Goal: Information Seeking & Learning: Learn about a topic

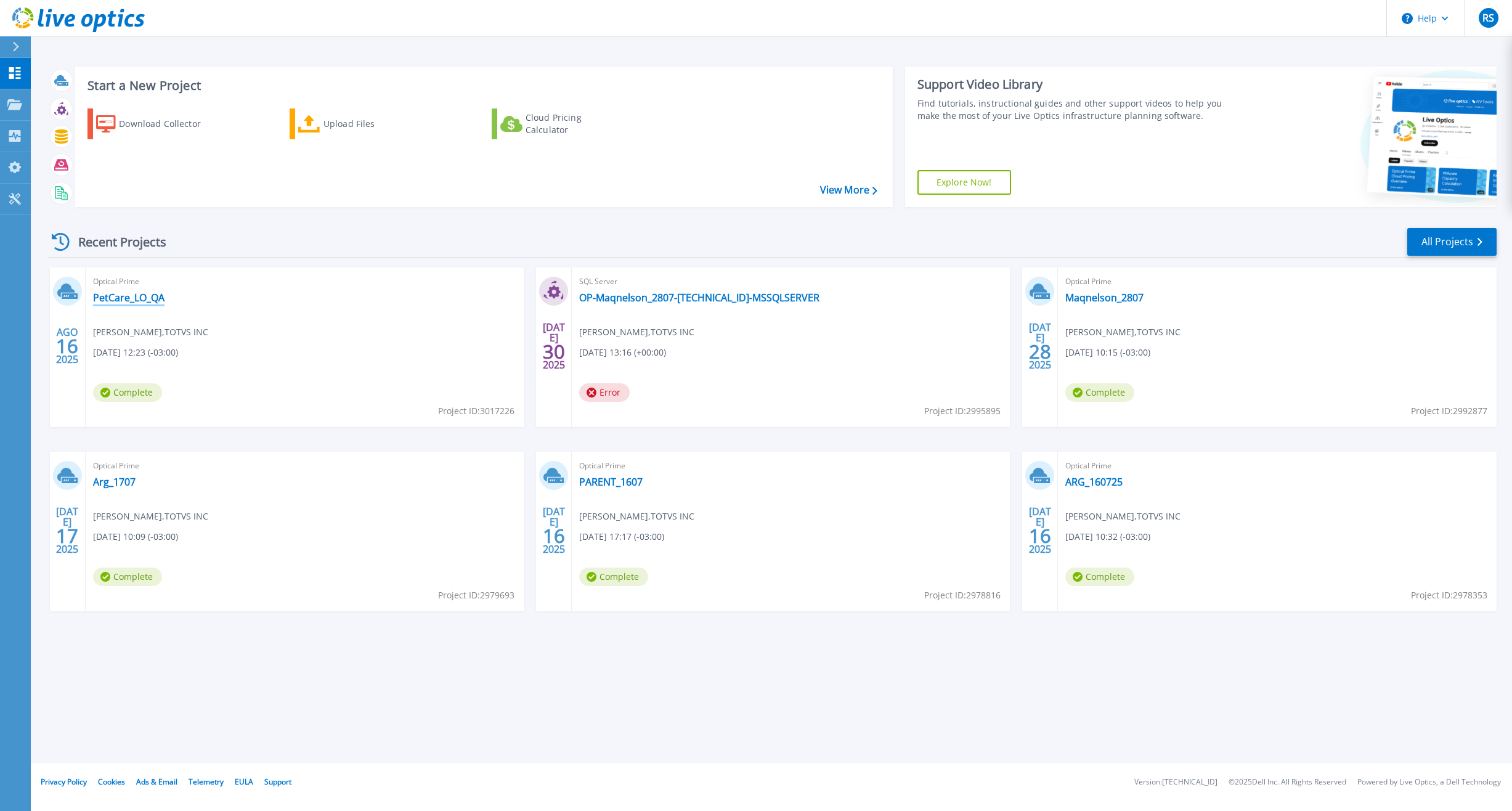
click at [150, 295] on link "PetCare_LO_QA" at bounding box center [129, 297] width 72 height 13
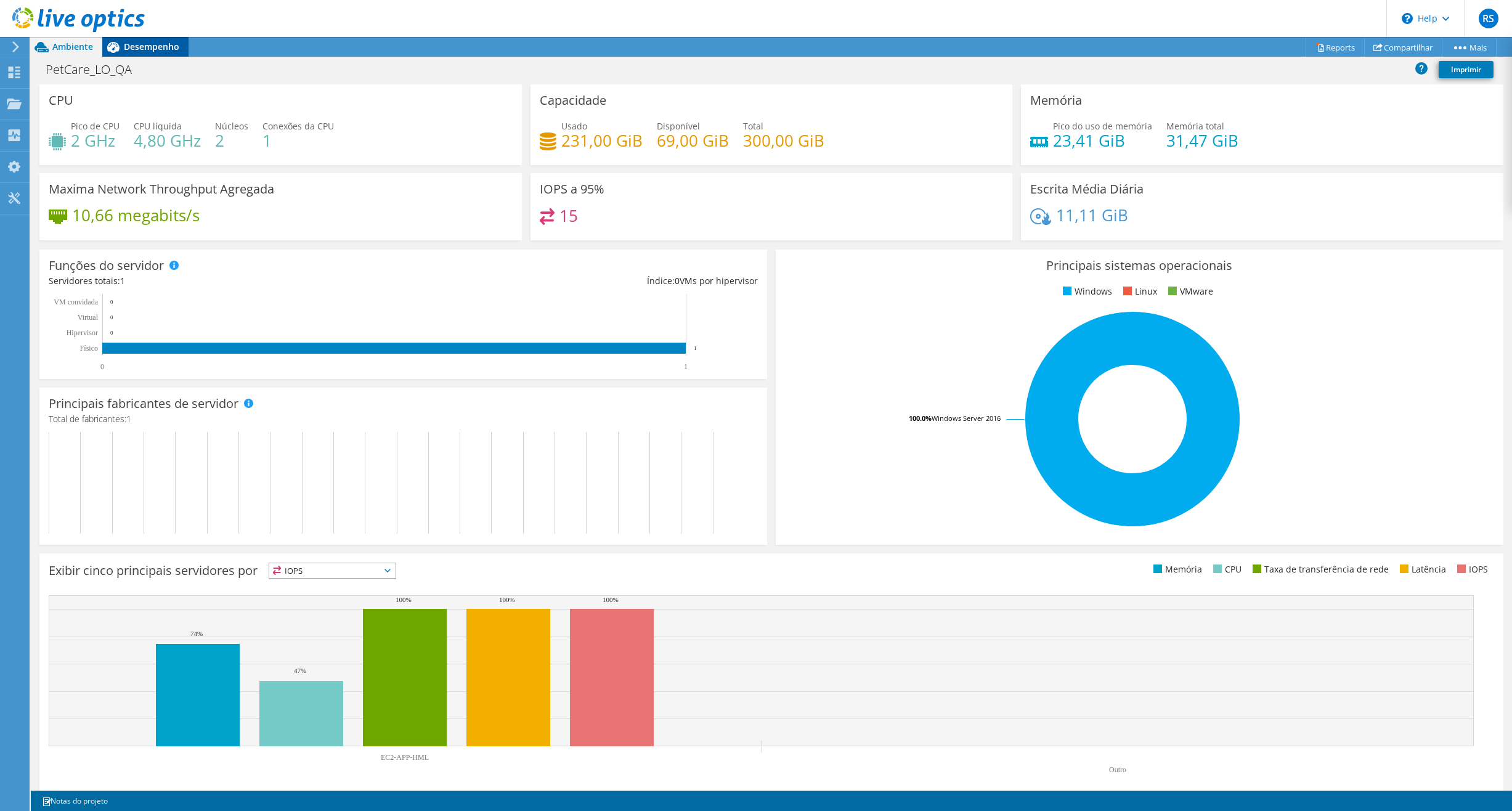
click at [153, 55] on div "Desempenho" at bounding box center [145, 47] width 86 height 20
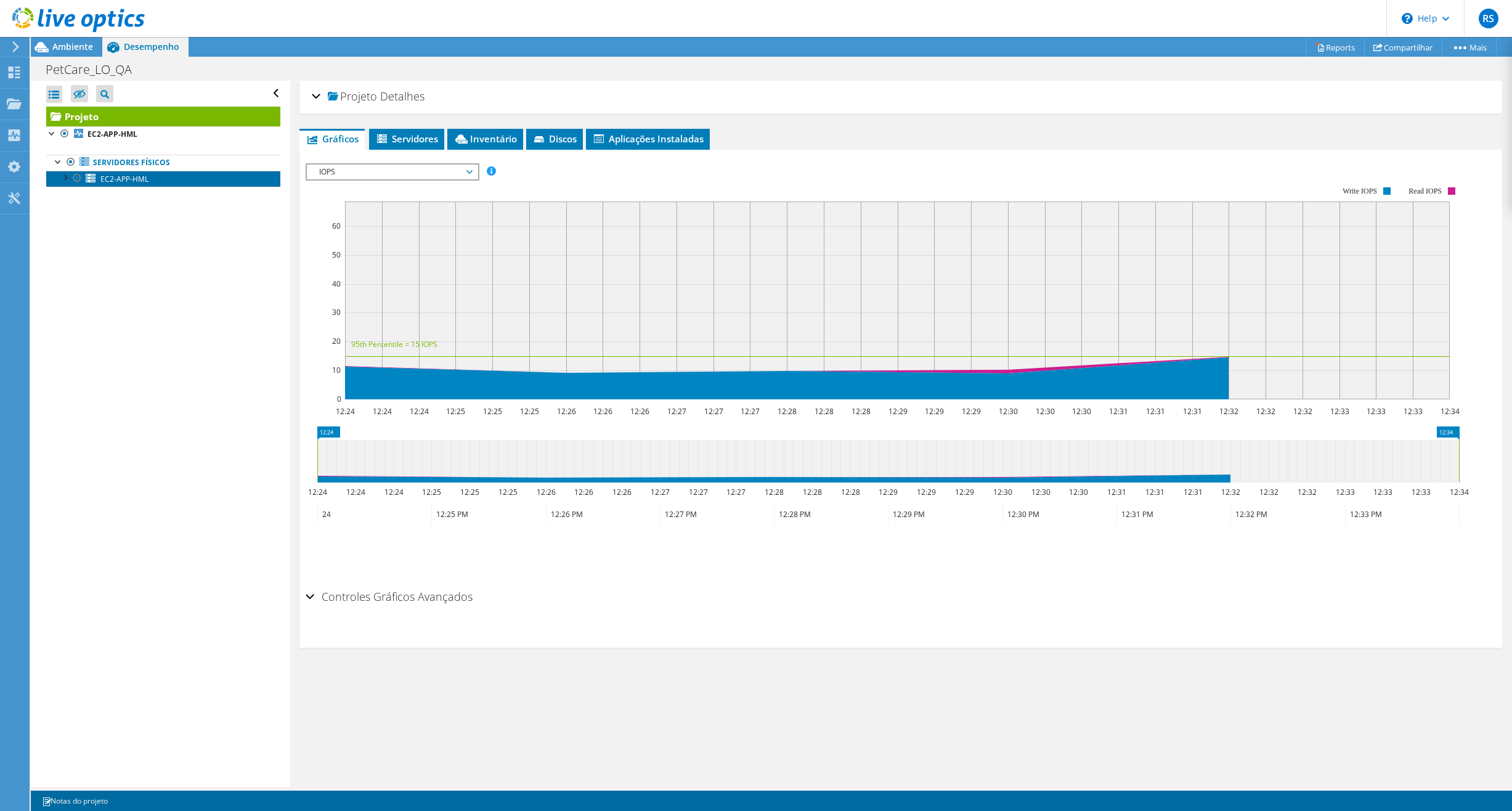
click at [125, 178] on span "EC2-APP-HML" at bounding box center [124, 179] width 48 height 11
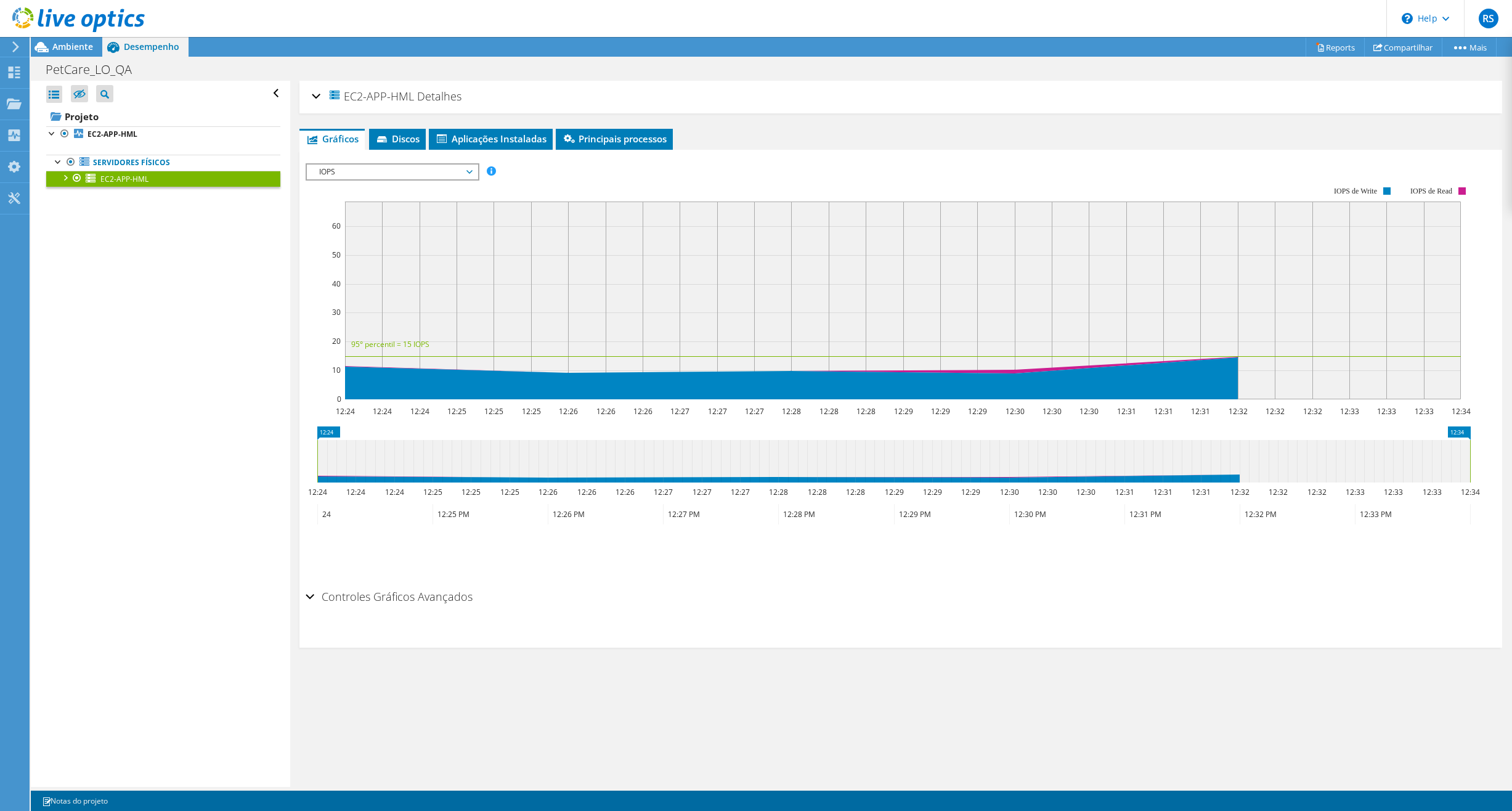
drag, startPoint x: 379, startPoint y: 169, endPoint x: 385, endPoint y: 172, distance: 6.7
click at [379, 169] on span "IOPS" at bounding box center [392, 172] width 159 height 15
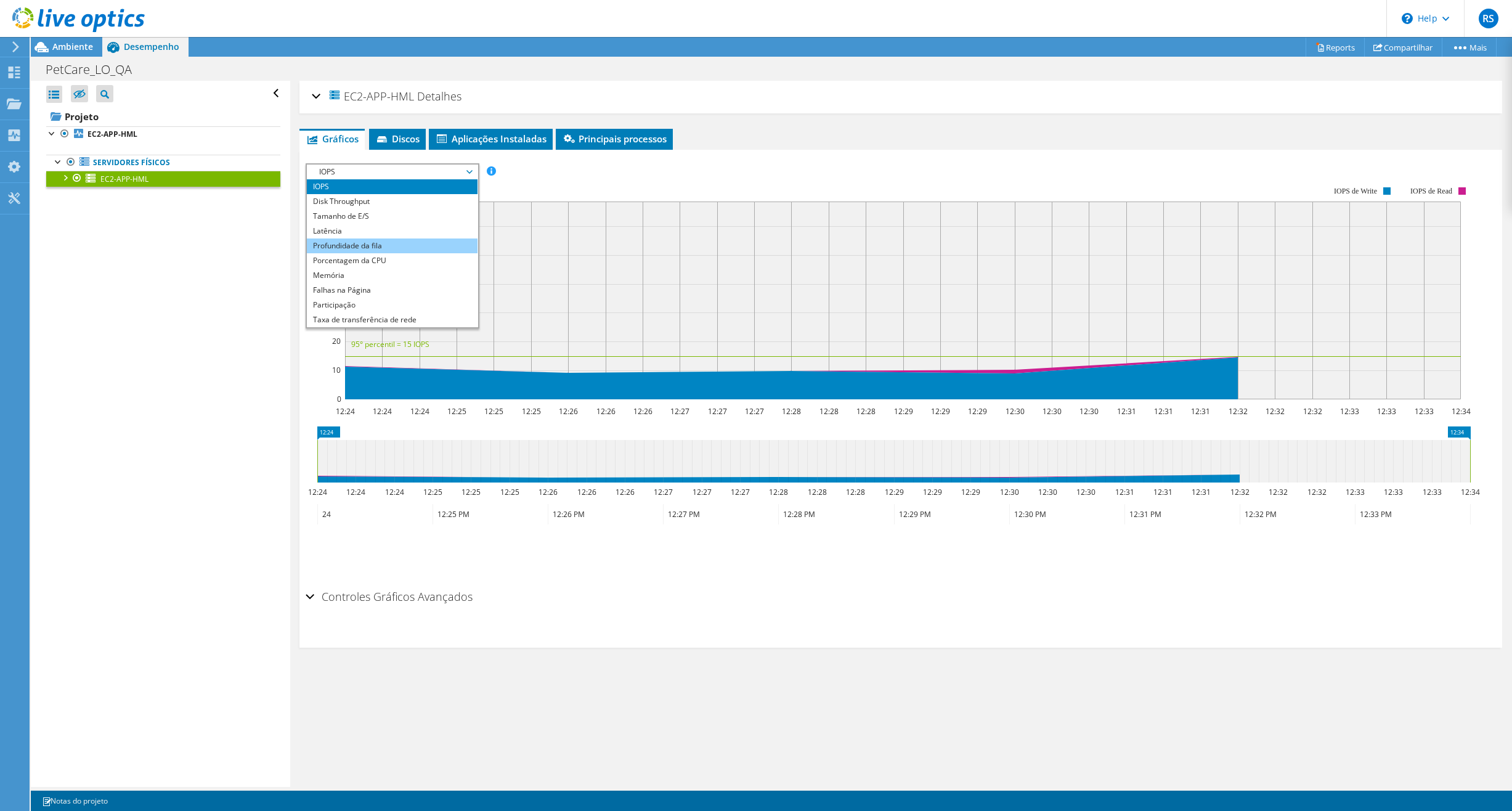
click at [386, 249] on li "Profundidade da fila" at bounding box center [392, 246] width 171 height 15
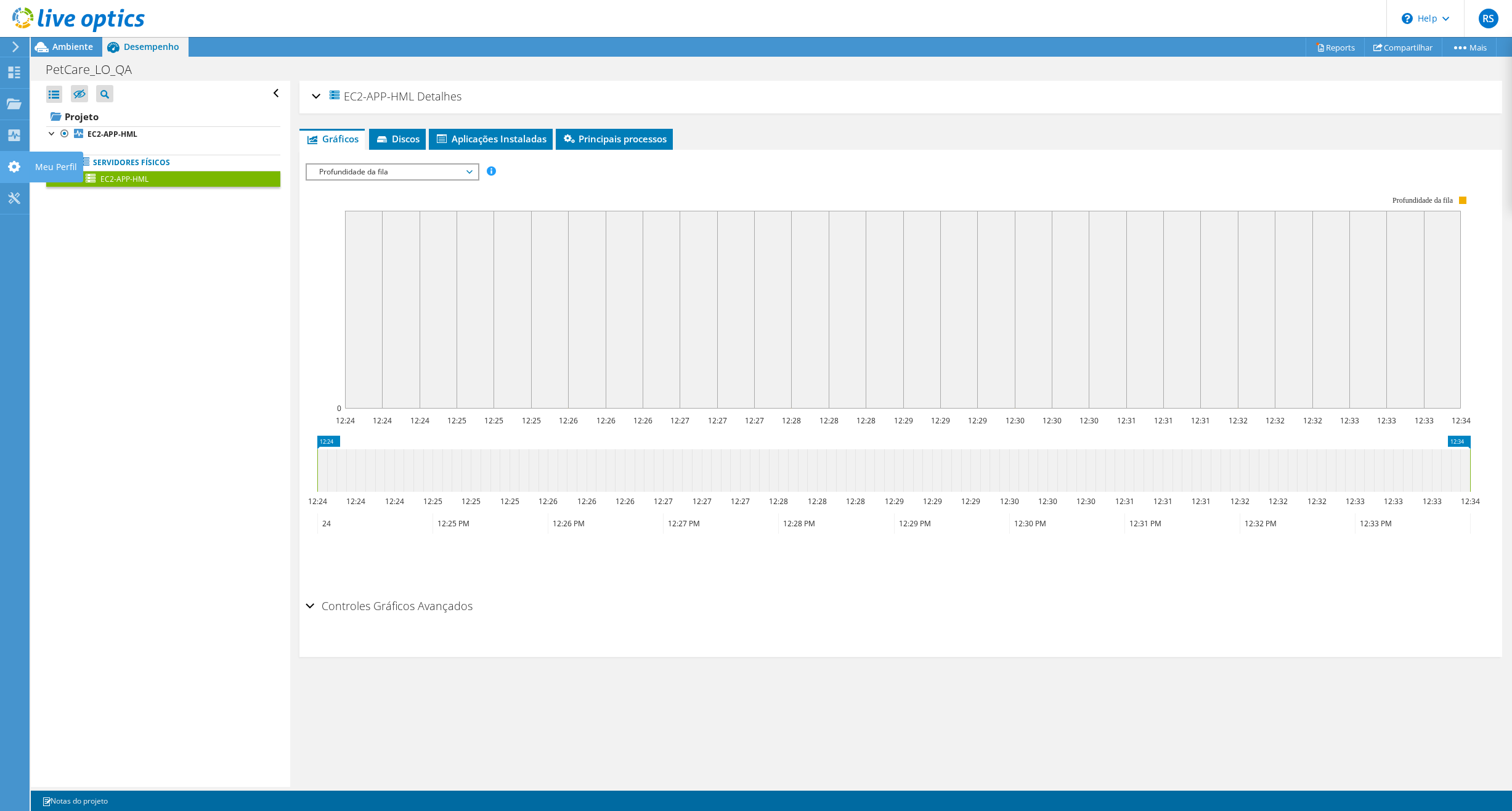
click at [66, 179] on div "Meu Perfil" at bounding box center [56, 167] width 54 height 31
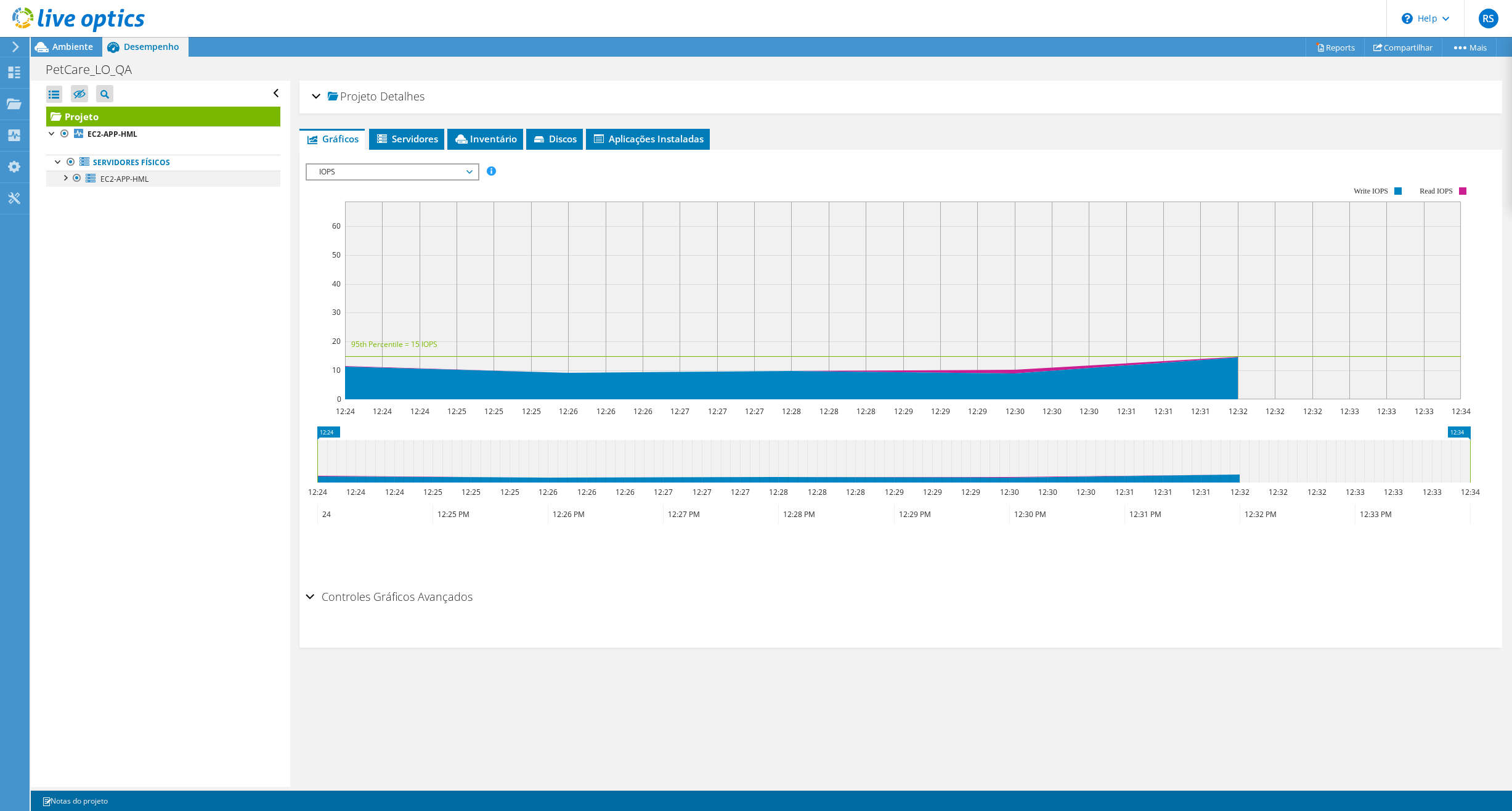
click at [66, 183] on div at bounding box center [64, 177] width 13 height 13
click at [125, 212] on link "1 D:" at bounding box center [163, 211] width 234 height 16
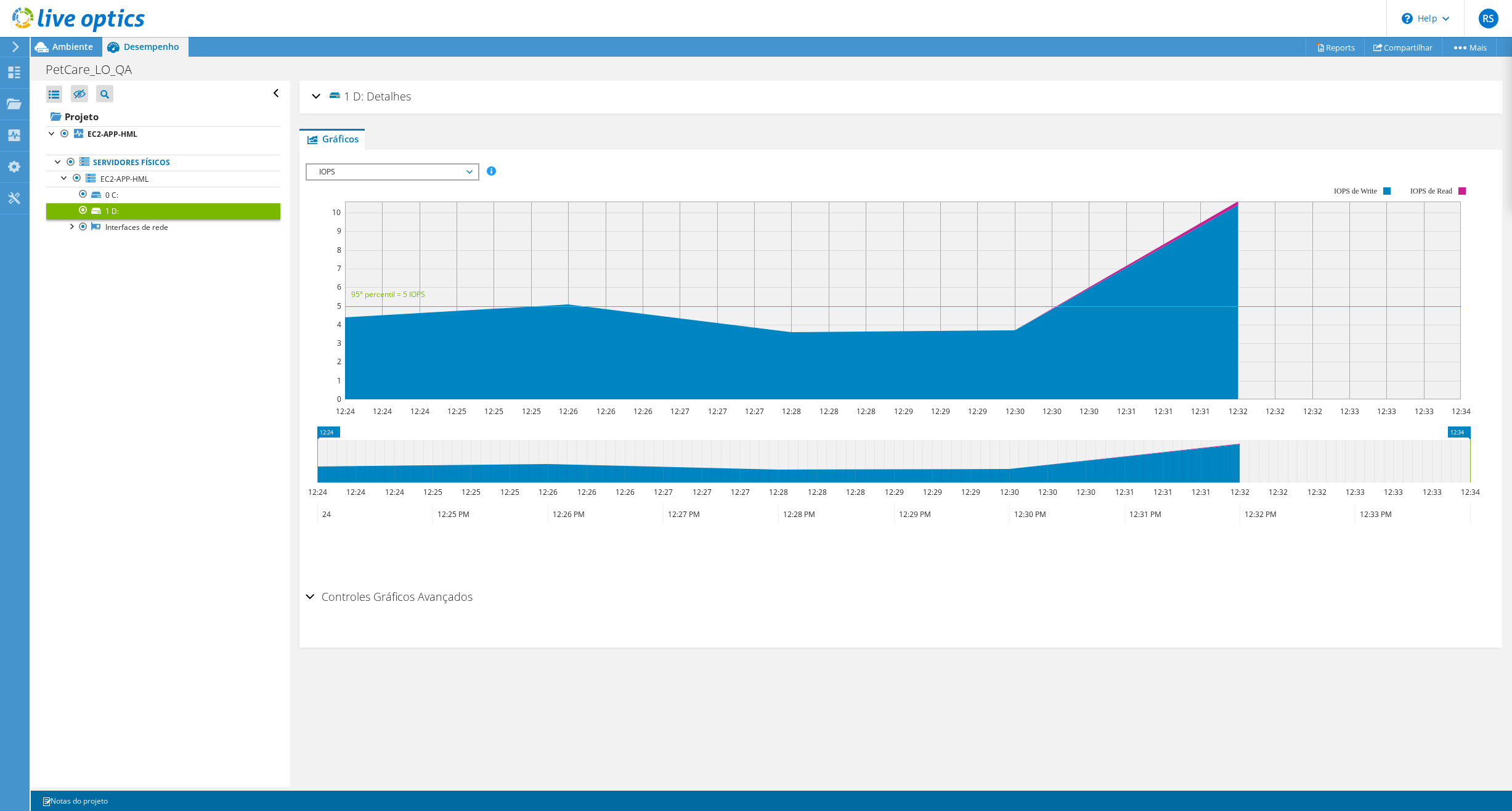
click at [418, 174] on span "IOPS" at bounding box center [392, 172] width 159 height 15
drag, startPoint x: 368, startPoint y: 242, endPoint x: 374, endPoint y: 246, distance: 7.2
click at [368, 242] on li "Profundidade da fila" at bounding box center [392, 246] width 171 height 15
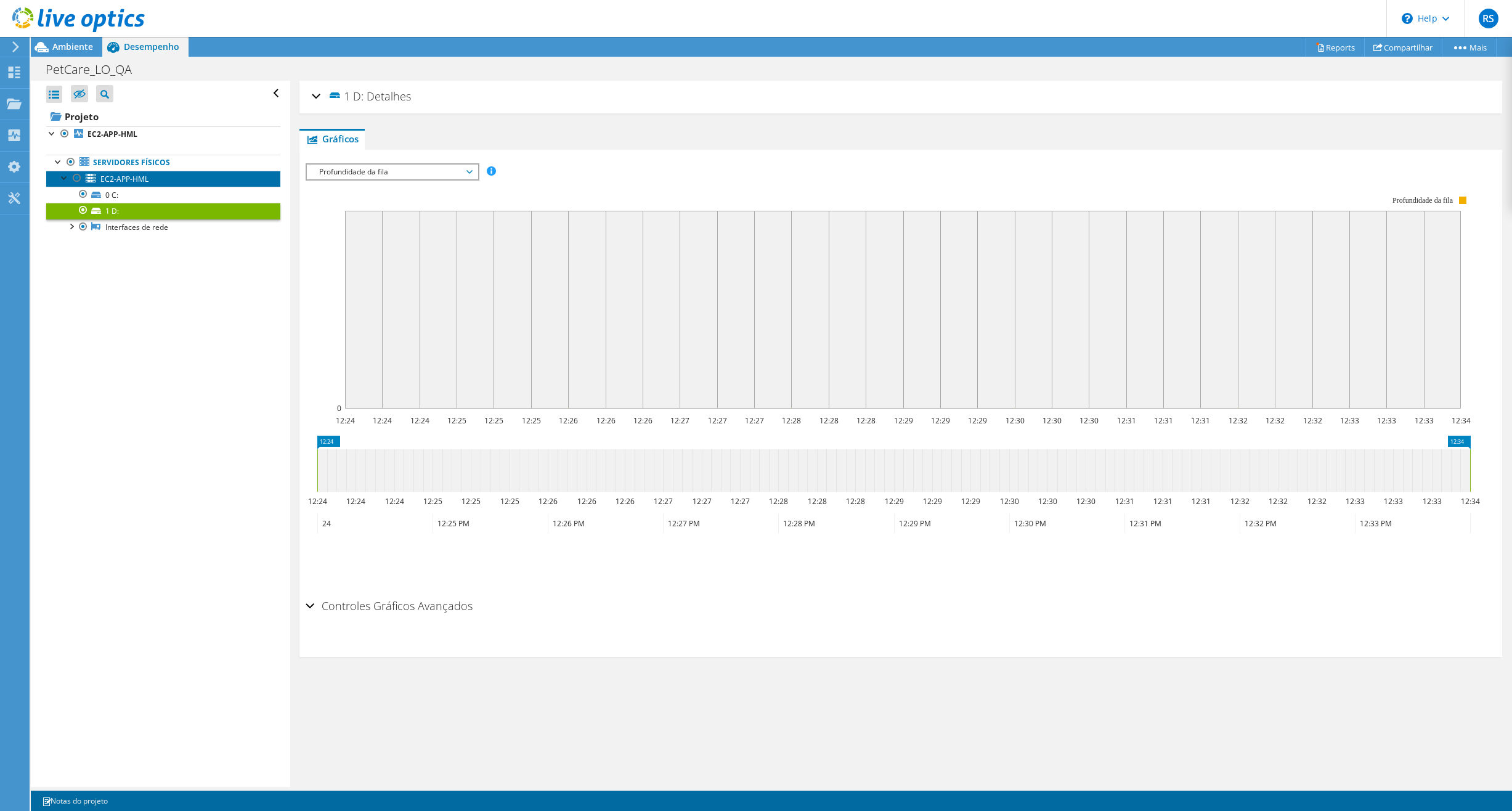
click at [129, 179] on span "EC2-APP-HML" at bounding box center [124, 179] width 48 height 11
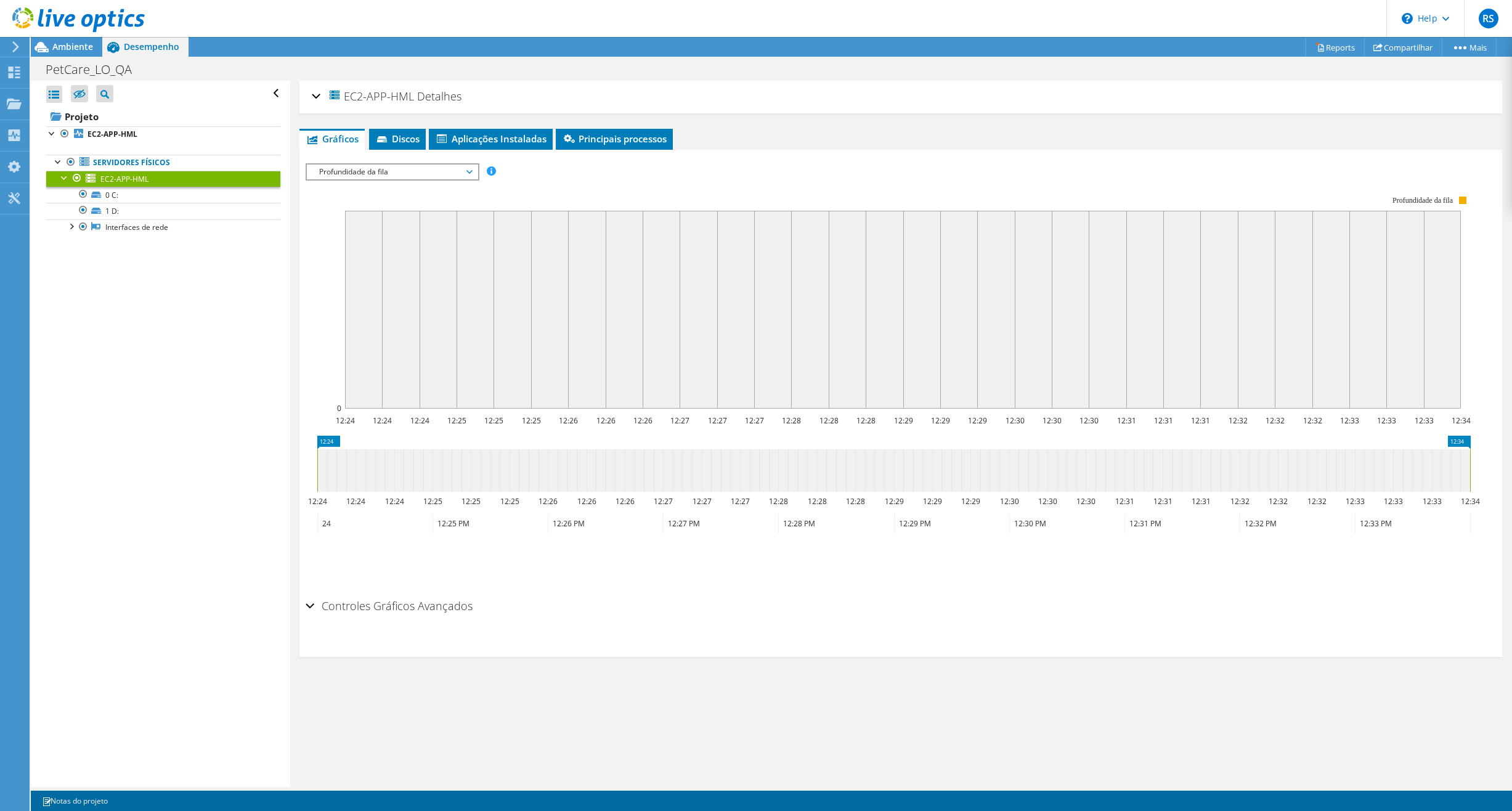
click at [418, 171] on span "Profundidade da fila" at bounding box center [392, 172] width 159 height 15
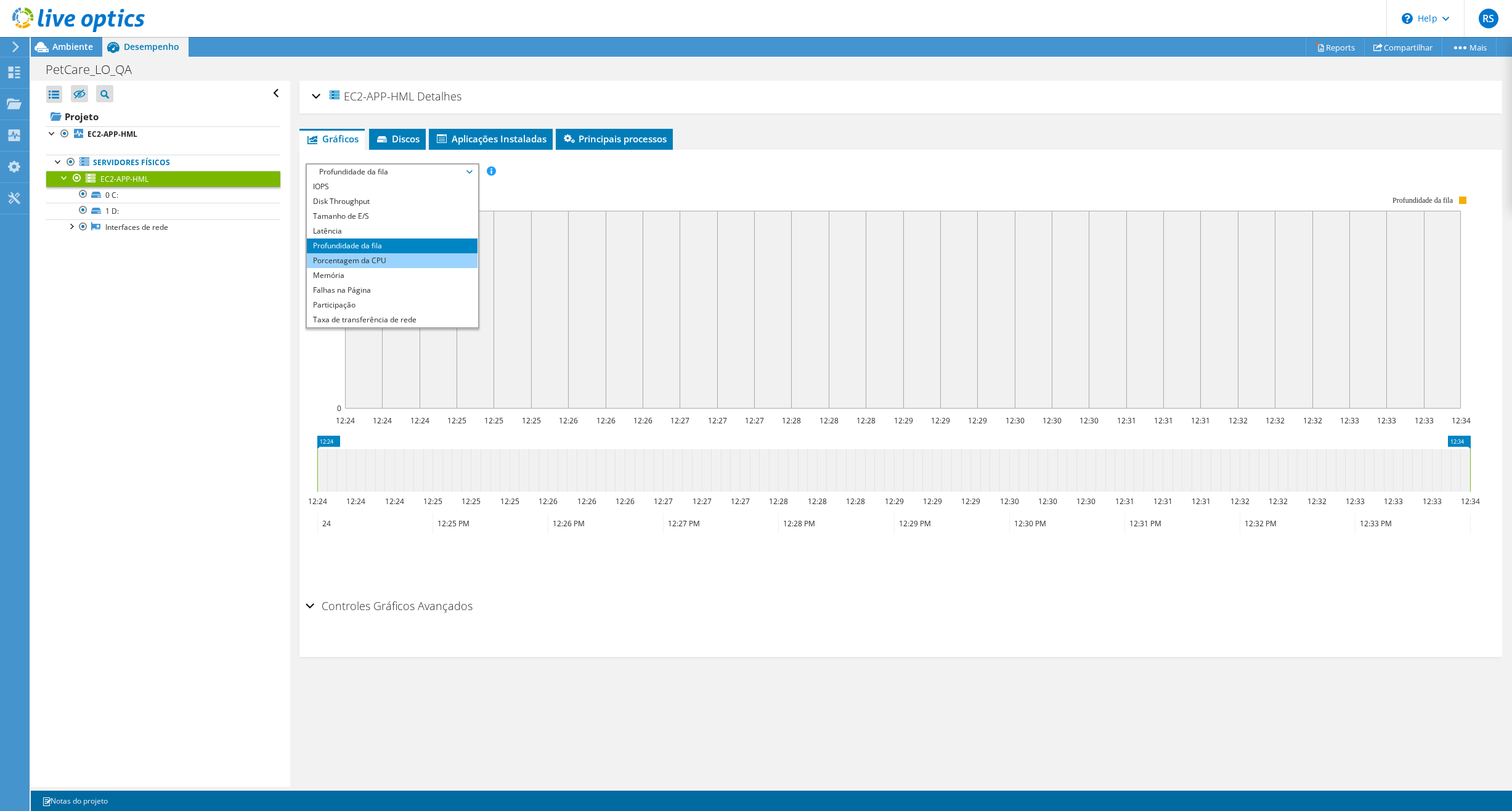
click at [373, 259] on li "Porcentagem da CPU" at bounding box center [392, 261] width 171 height 15
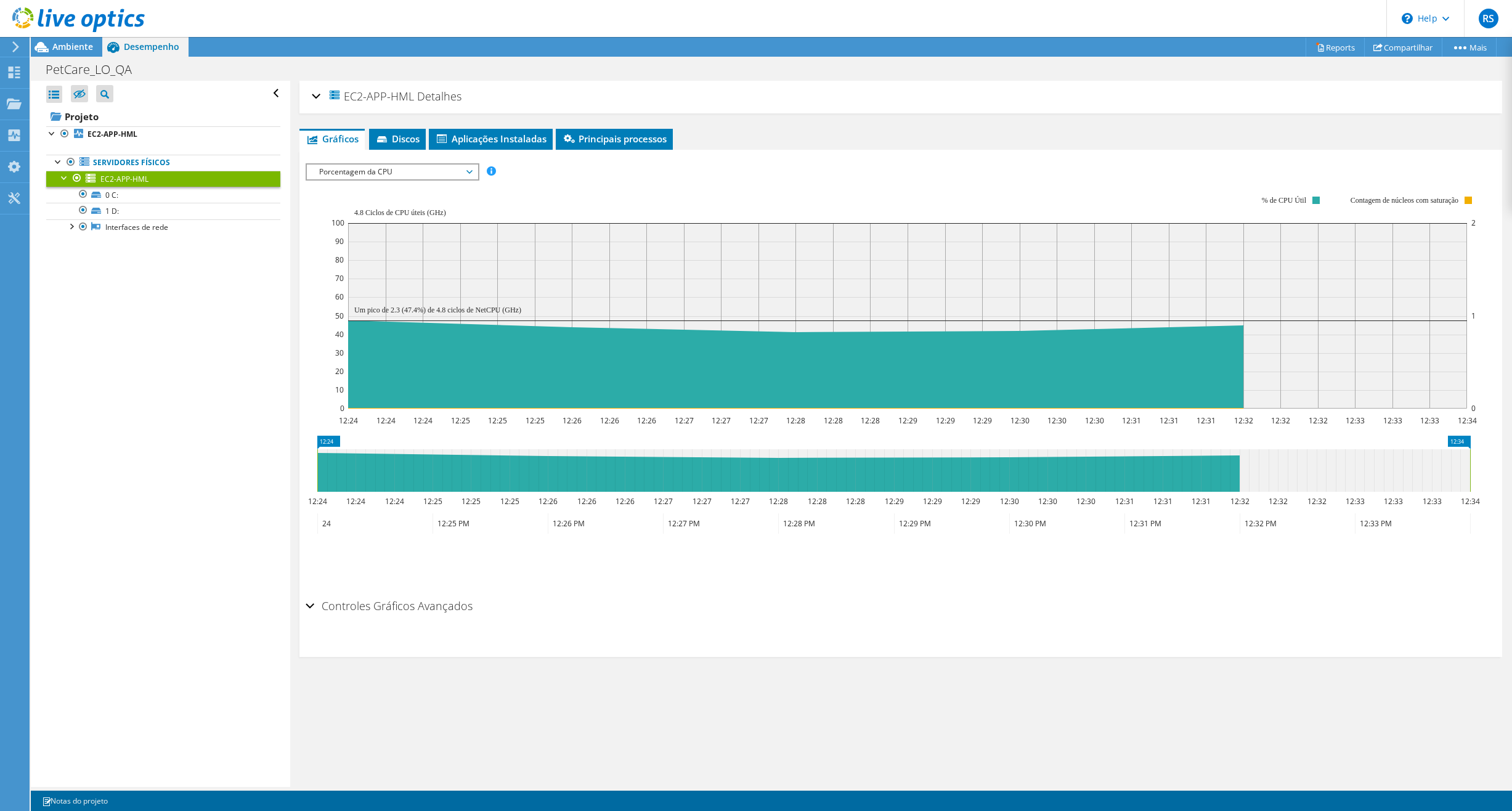
click at [393, 170] on span "Porcentagem da CPU" at bounding box center [392, 172] width 159 height 15
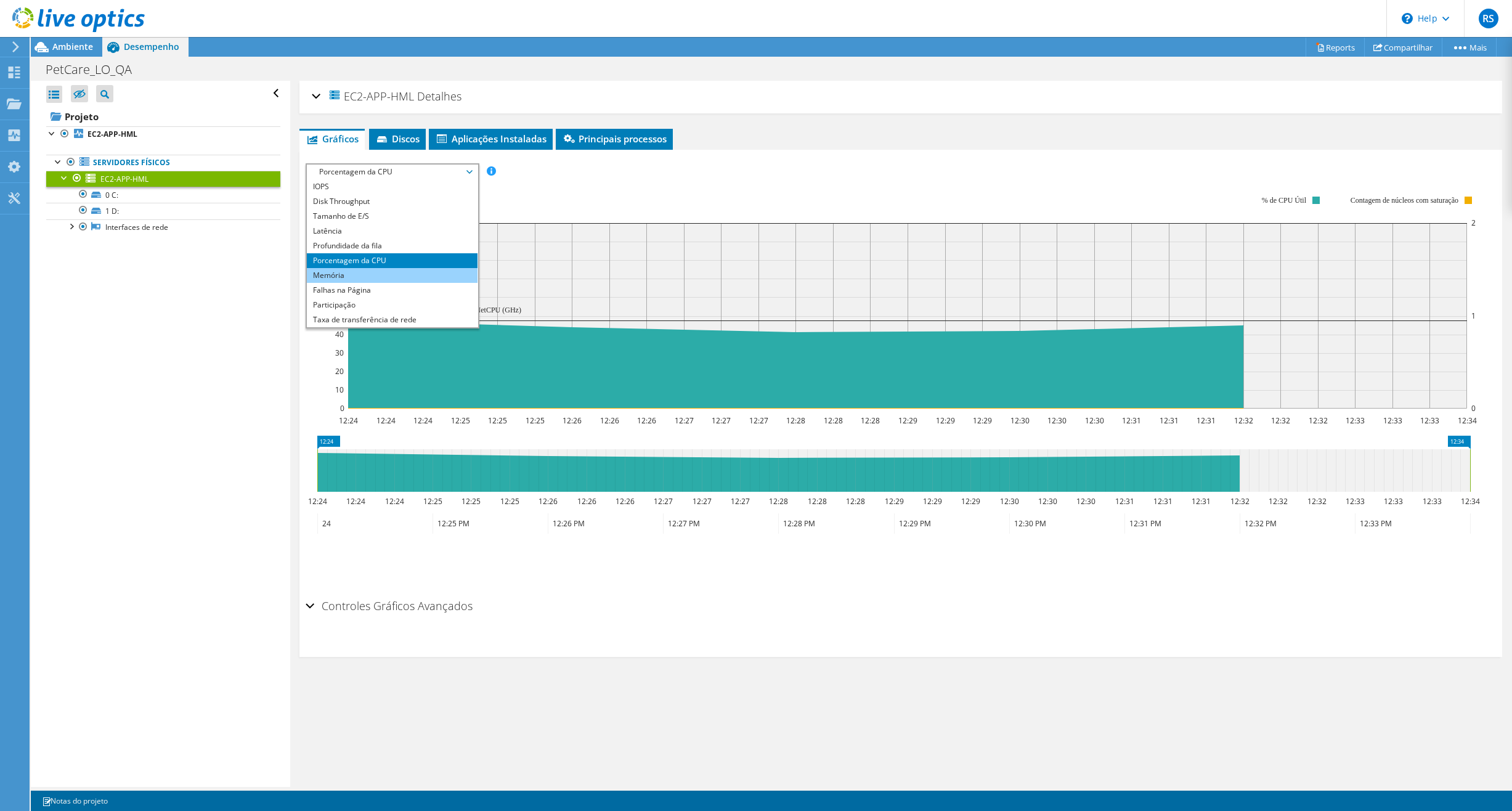
click at [364, 281] on li "Memória" at bounding box center [392, 275] width 171 height 15
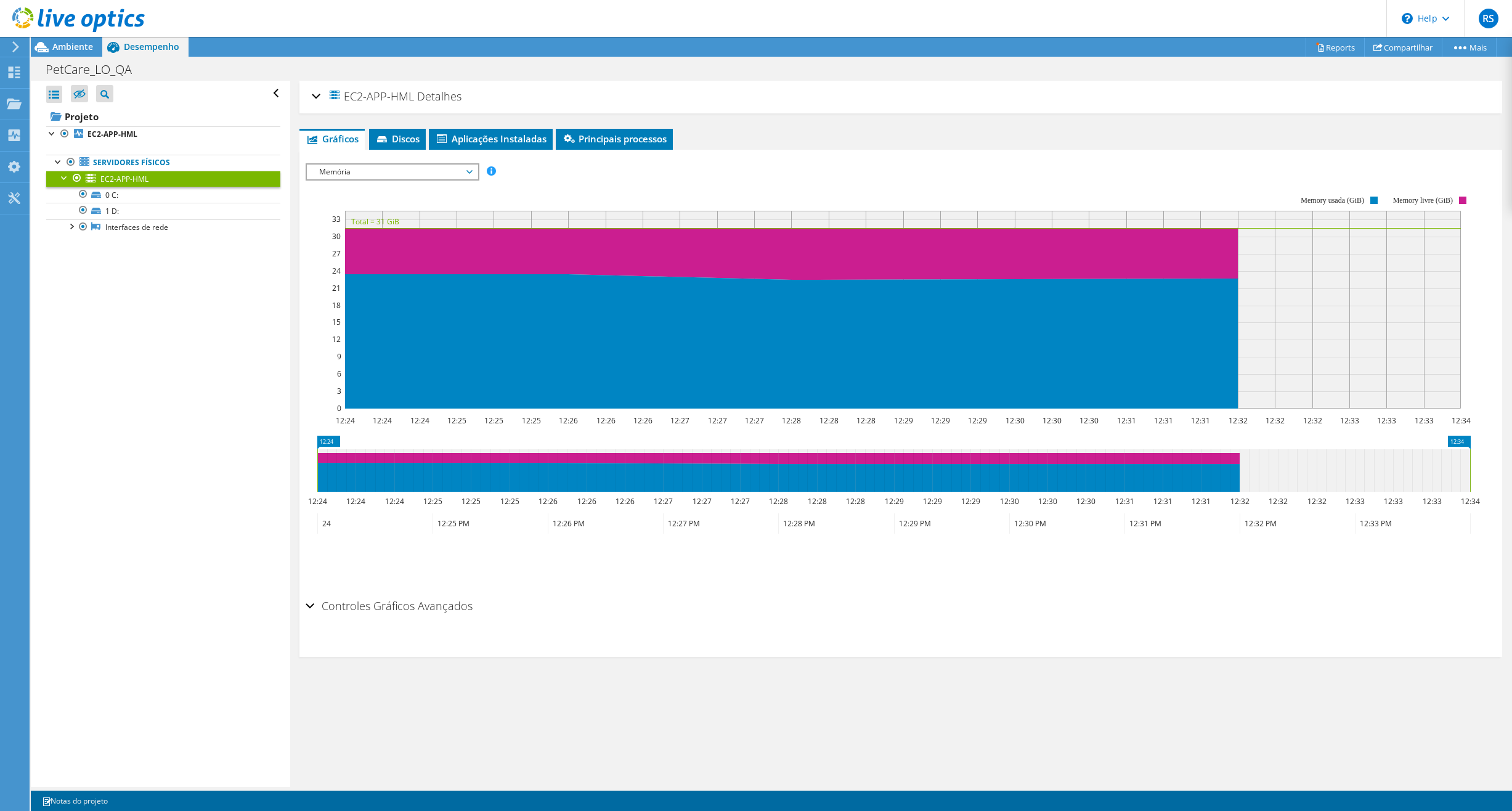
click at [392, 170] on span "Memória" at bounding box center [392, 172] width 159 height 15
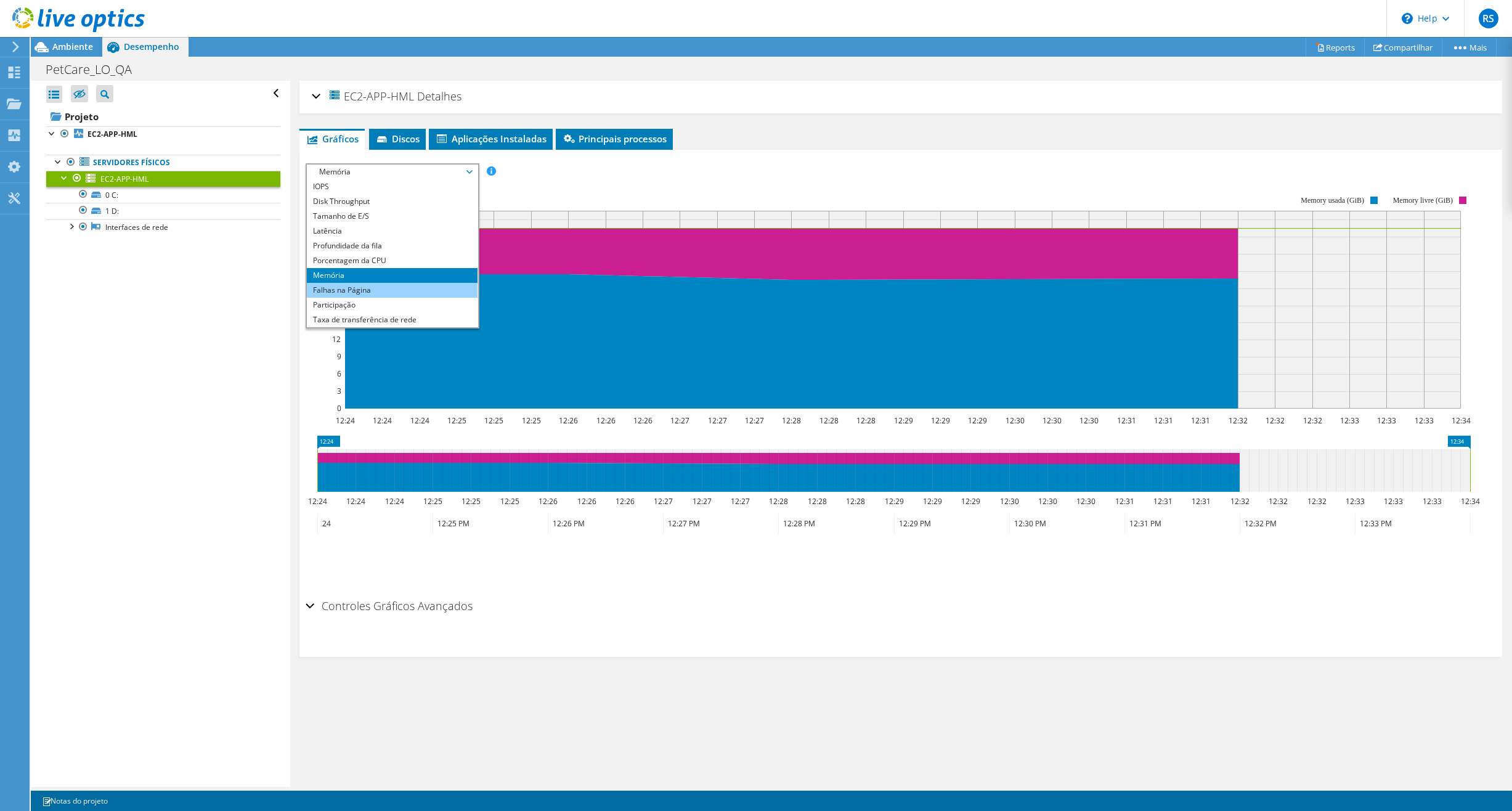
click at [360, 285] on li "Falhas na Página" at bounding box center [392, 290] width 171 height 15
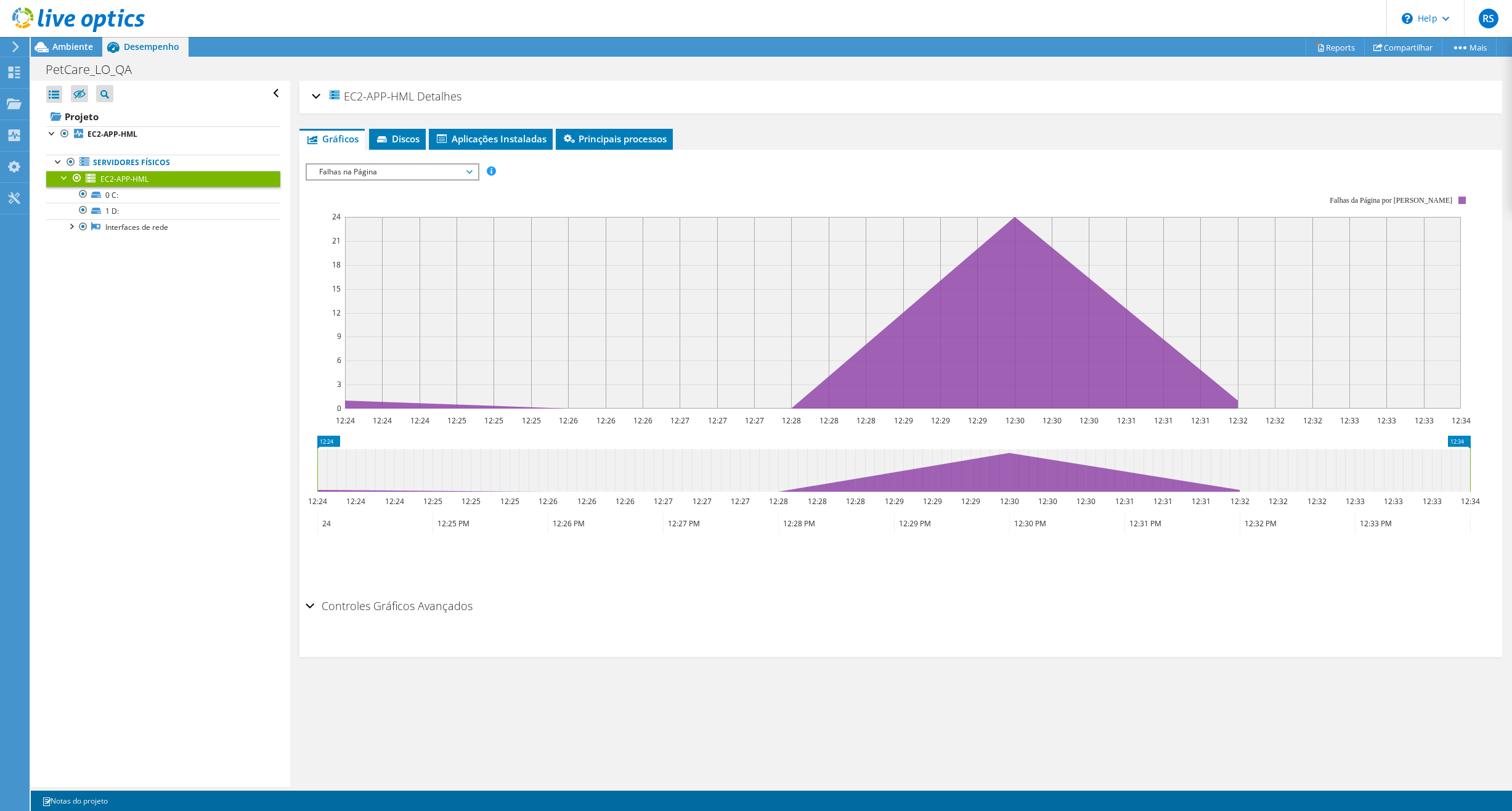
click at [377, 176] on span "Falhas na Página" at bounding box center [392, 172] width 159 height 15
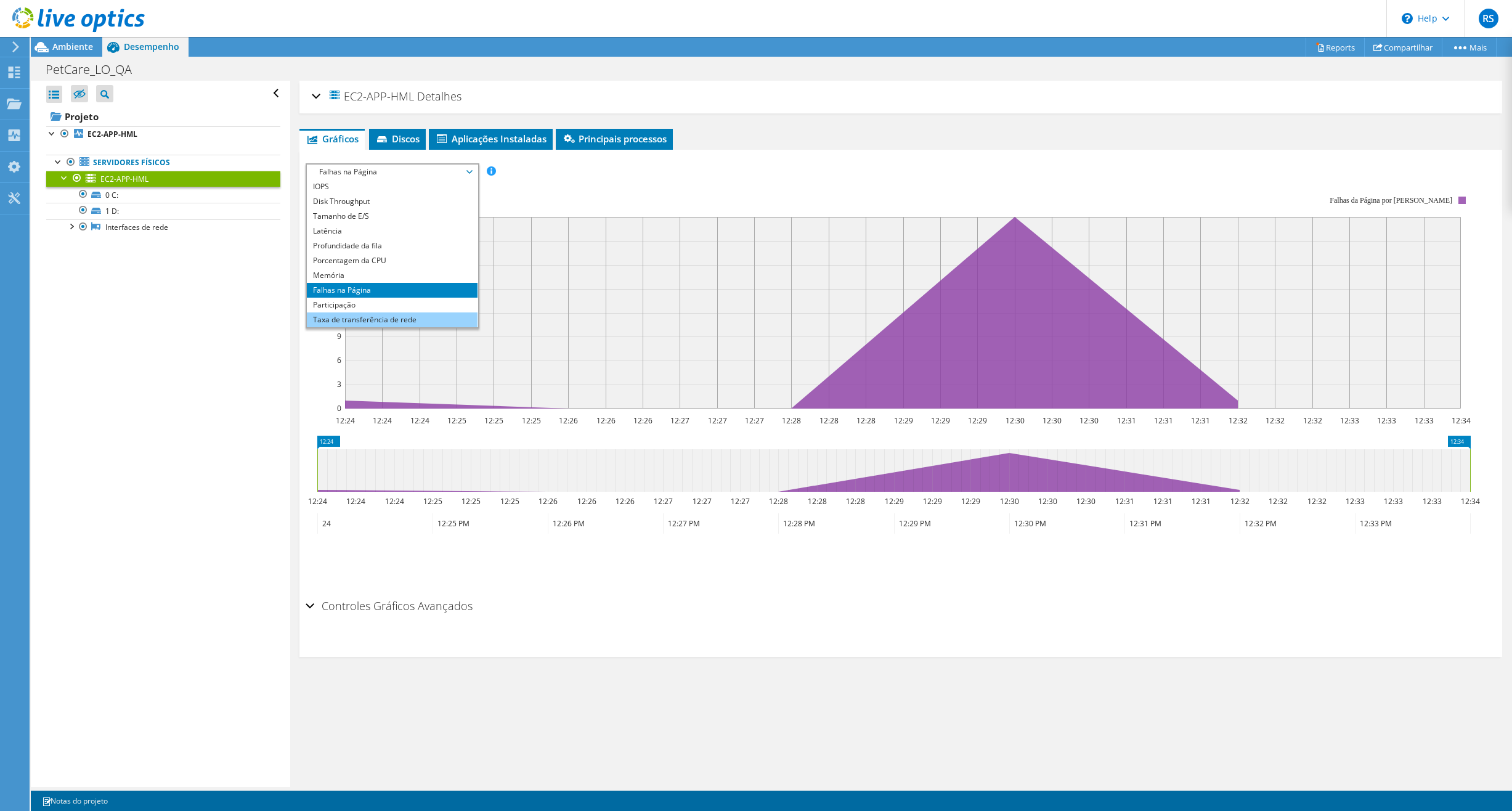
click at [384, 318] on li "Taxa de transferência de rede" at bounding box center [392, 320] width 171 height 15
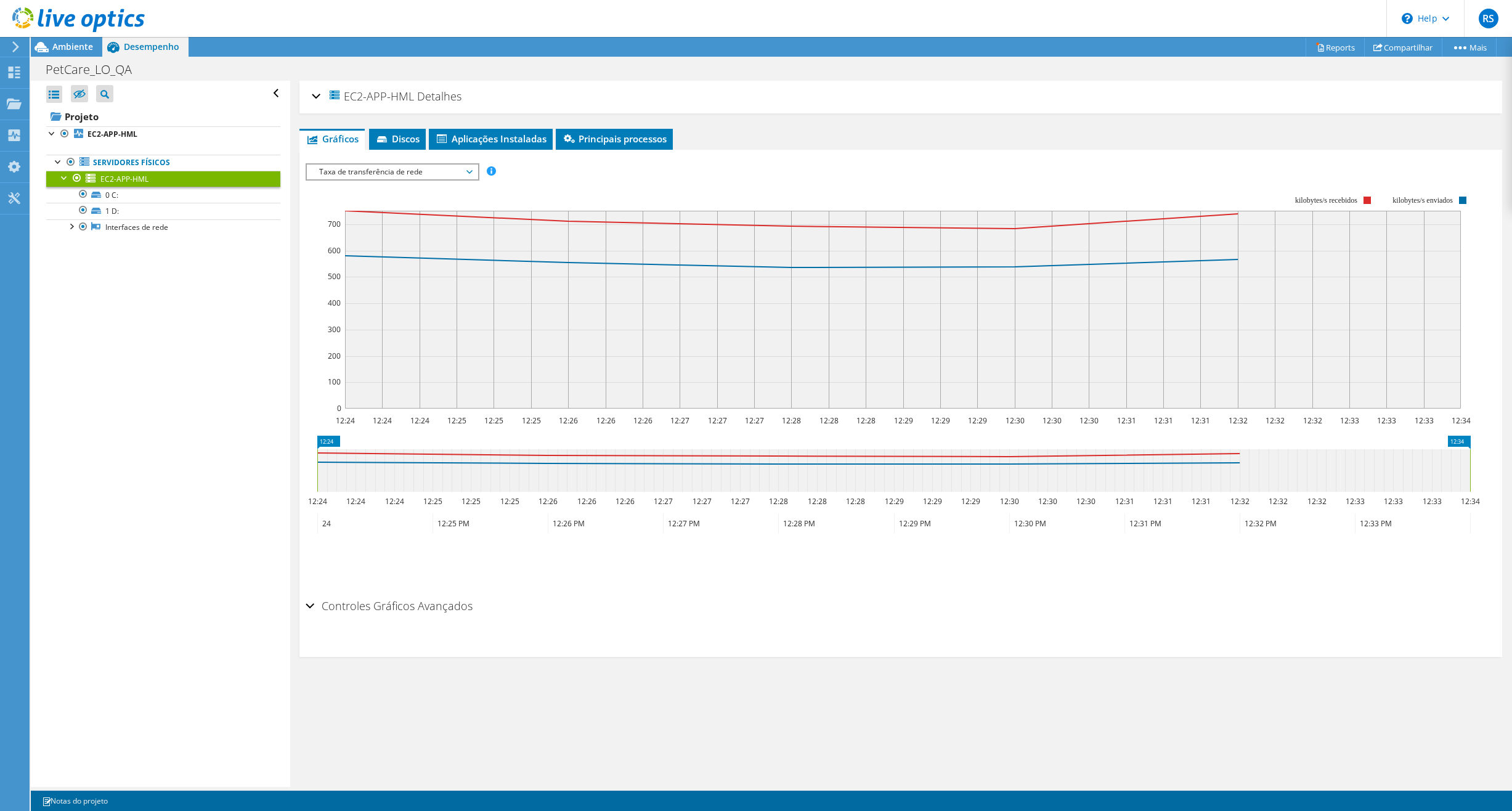
click at [385, 176] on span "Taxa de transferência de rede" at bounding box center [392, 172] width 159 height 15
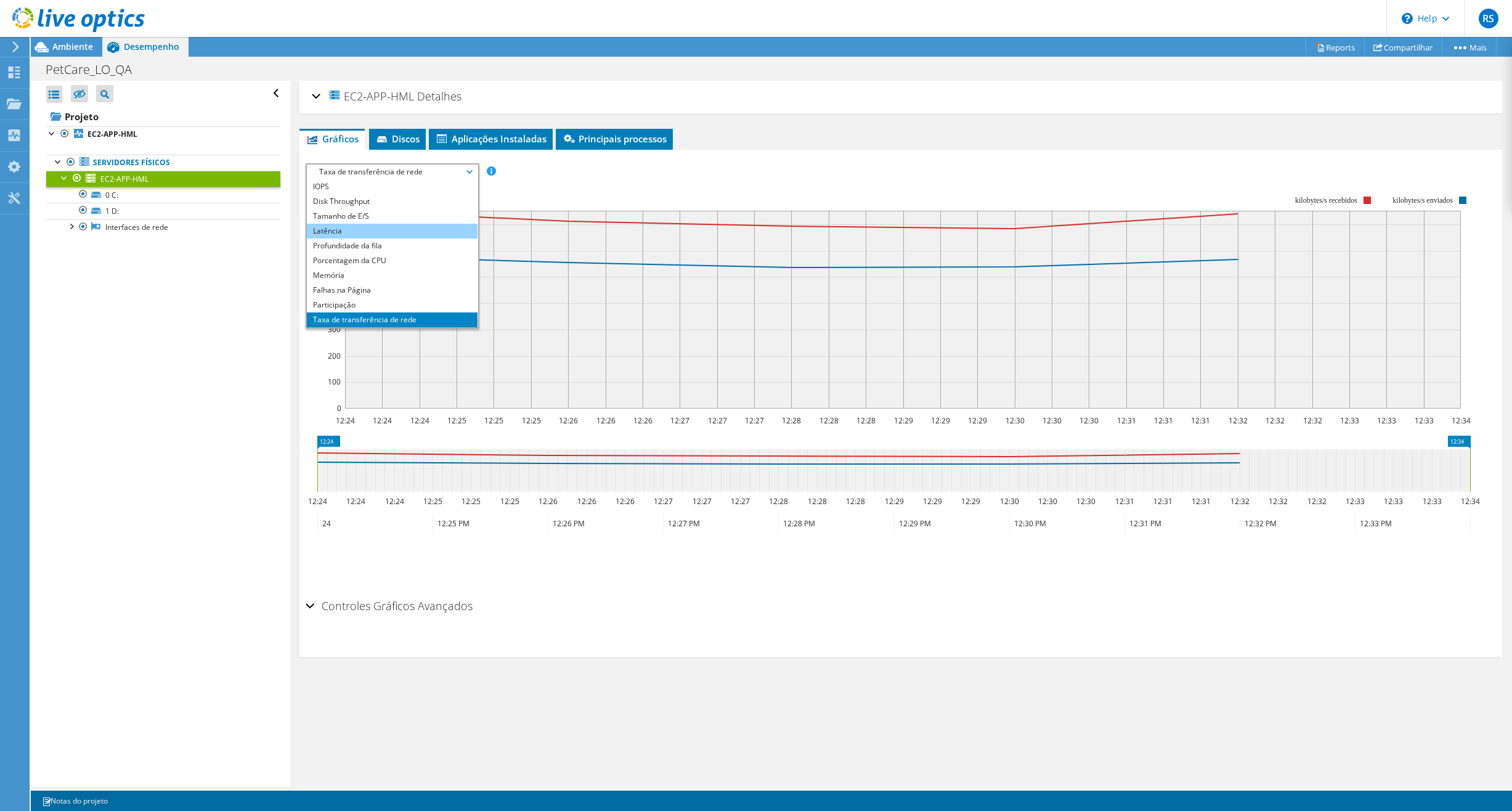
click at [362, 227] on li "Latência" at bounding box center [392, 231] width 171 height 15
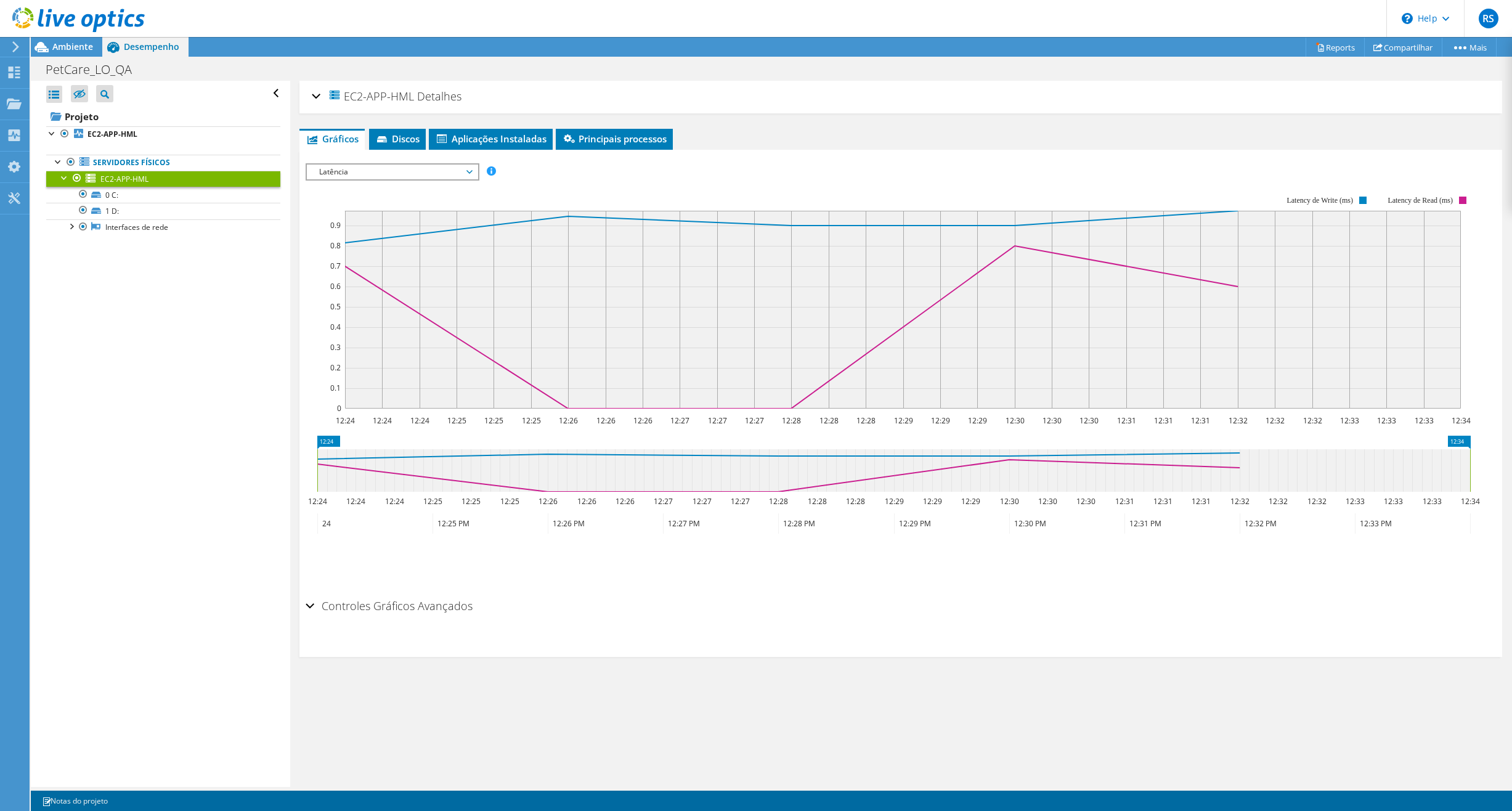
click at [427, 176] on span "Latência" at bounding box center [392, 172] width 159 height 15
